Goal: Information Seeking & Learning: Learn about a topic

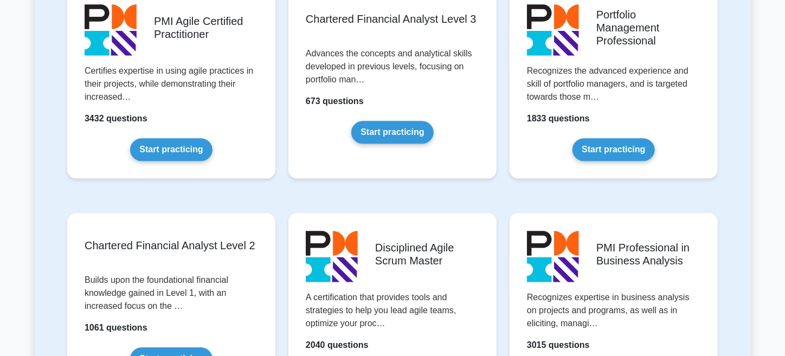
scroll to position [1175, 0]
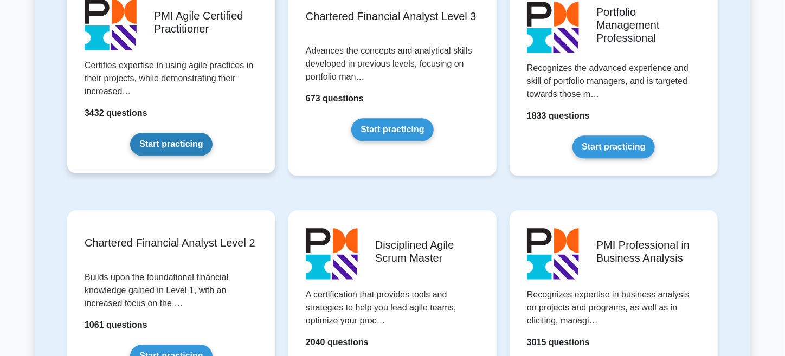
click at [196, 146] on link "Start practicing" at bounding box center [171, 144] width 82 height 23
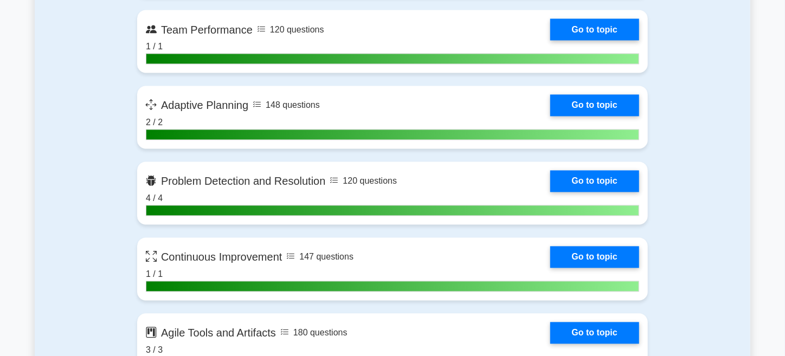
scroll to position [1089, 0]
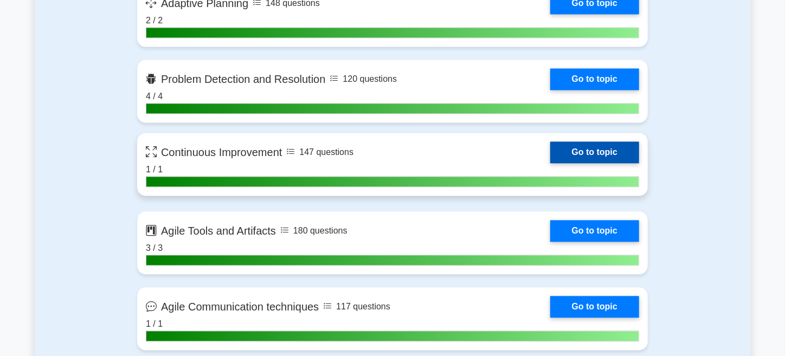
click at [584, 146] on link "Go to topic" at bounding box center [594, 152] width 89 height 22
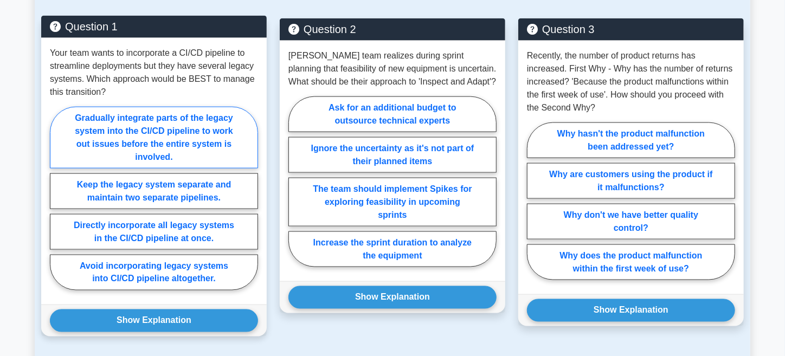
scroll to position [750, 0]
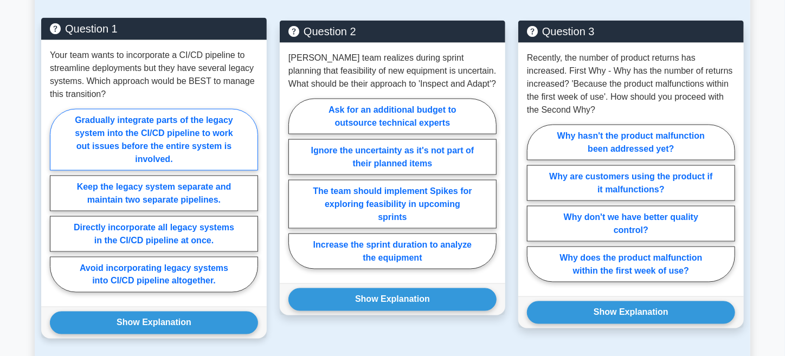
click at [185, 148] on label "Gradually integrate parts of the legacy system into the CI/CD pipeline to work …" at bounding box center [154, 140] width 208 height 62
click at [57, 201] on input "Gradually integrate parts of the legacy system into the CI/CD pipeline to work …" at bounding box center [53, 204] width 7 height 7
radio input "true"
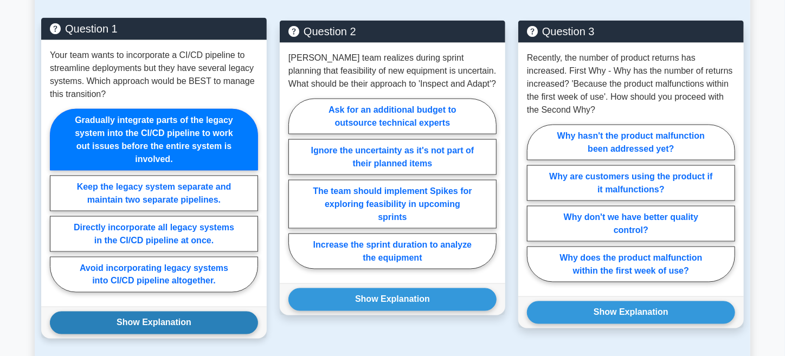
click at [175, 321] on button "Show Explanation" at bounding box center [154, 323] width 208 height 23
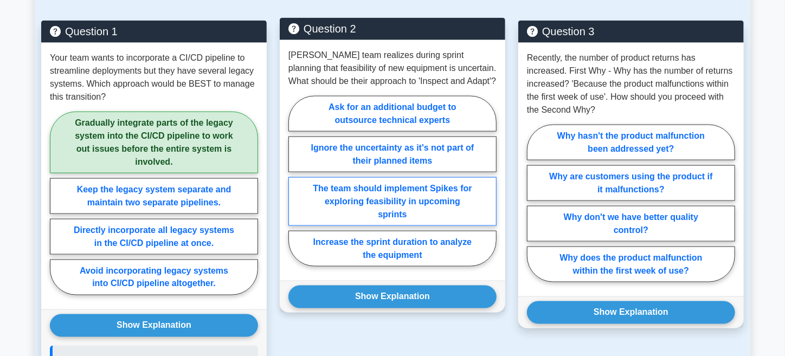
click at [434, 205] on label "The team should implement Spikes for exploring feasibility in upcoming sprints" at bounding box center [392, 201] width 208 height 49
click at [295, 188] on input "The team should implement Spikes for exploring feasibility in upcoming sprints" at bounding box center [291, 184] width 7 height 7
radio input "true"
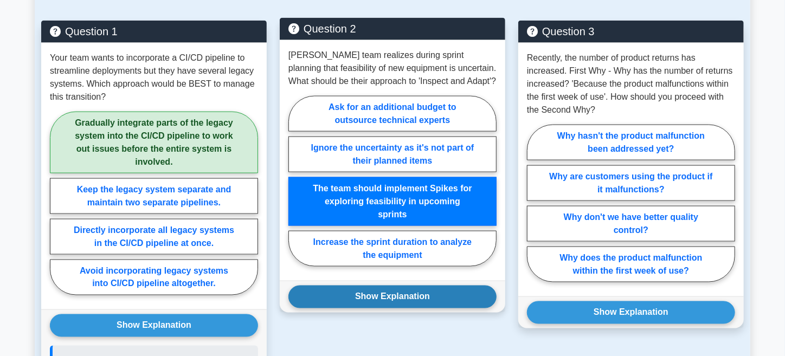
click at [415, 295] on button "Show Explanation" at bounding box center [392, 297] width 208 height 23
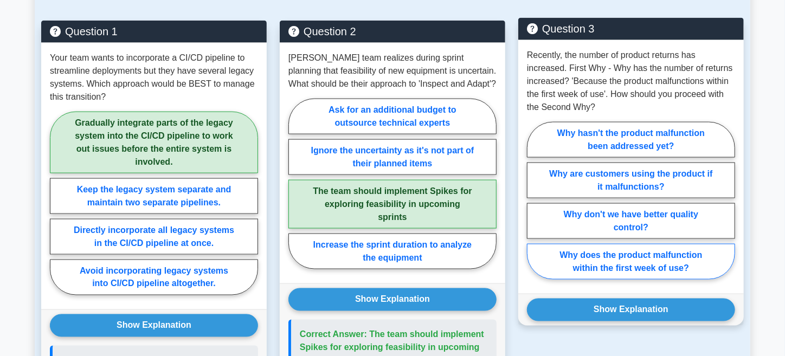
click at [697, 261] on label "Why does the product malfunction within the first week of use?" at bounding box center [631, 262] width 208 height 36
click at [534, 208] on input "Why does the product malfunction within the first week of use?" at bounding box center [530, 204] width 7 height 7
radio input "true"
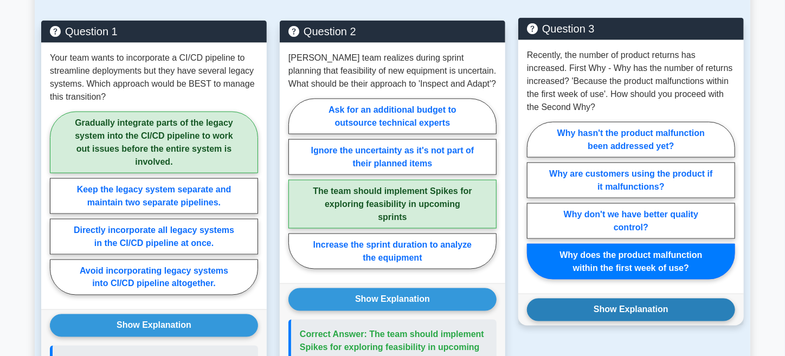
click at [680, 307] on button "Show Explanation" at bounding box center [631, 310] width 208 height 23
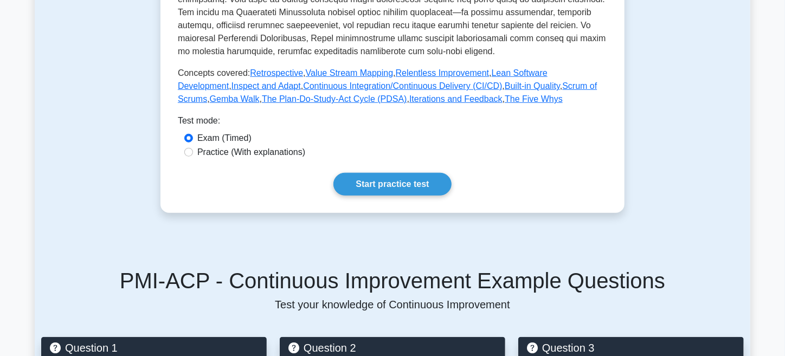
scroll to position [435, 0]
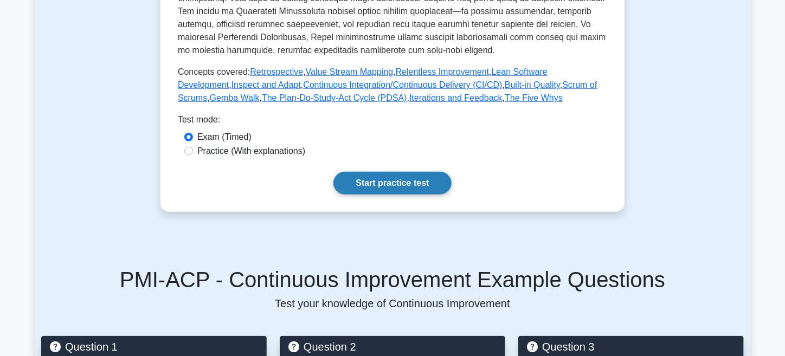
click at [399, 184] on link "Start practice test" at bounding box center [392, 183] width 118 height 23
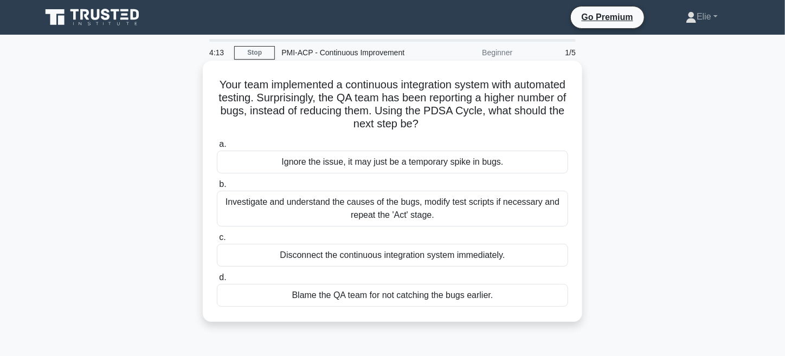
click at [313, 214] on div "Investigate and understand the causes of the bugs, modify test scripts if neces…" at bounding box center [392, 209] width 351 height 36
click at [217, 188] on input "b. Investigate and understand the causes of the bugs, modify test scripts if ne…" at bounding box center [217, 184] width 0 height 7
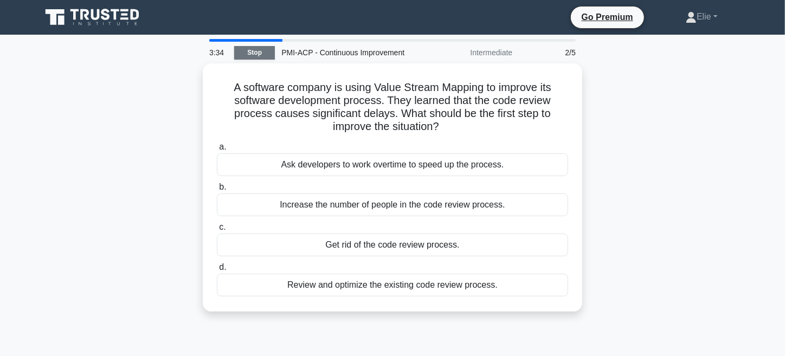
click at [248, 52] on link "Stop" at bounding box center [254, 53] width 41 height 14
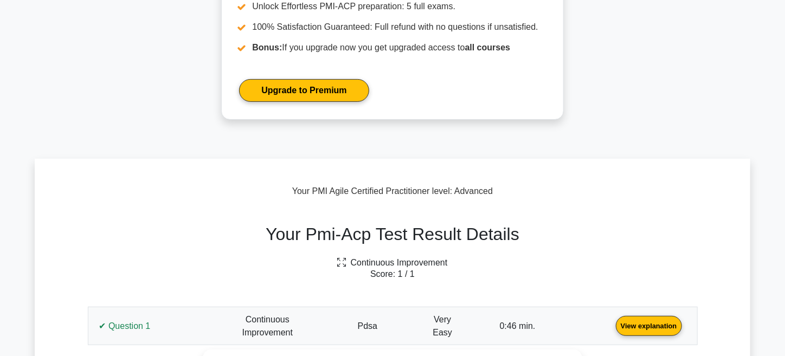
scroll to position [154, 0]
